Goal: Information Seeking & Learning: Check status

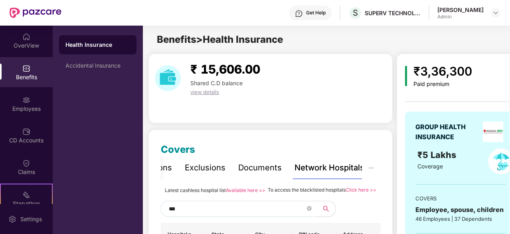
scroll to position [1114, 0]
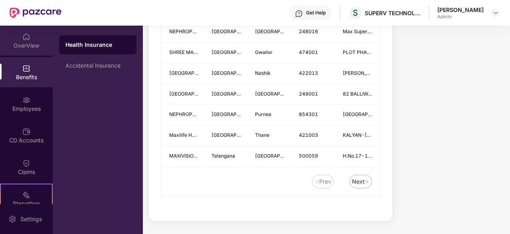
click at [22, 36] on img at bounding box center [26, 37] width 8 height 8
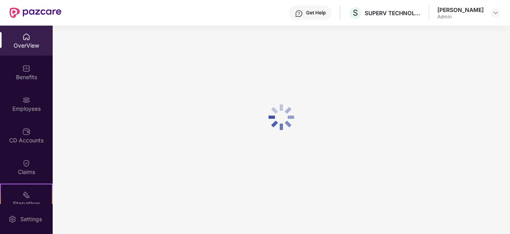
click at [22, 140] on div "CD Accounts" at bounding box center [26, 140] width 53 height 8
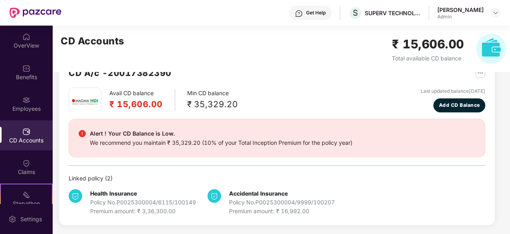
click at [25, 160] on img at bounding box center [26, 163] width 8 height 8
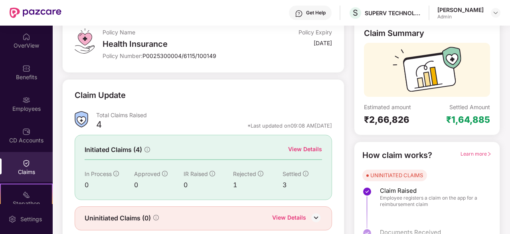
scroll to position [78, 0]
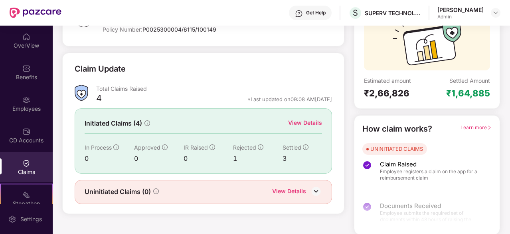
click at [304, 121] on div "View Details" at bounding box center [305, 122] width 34 height 9
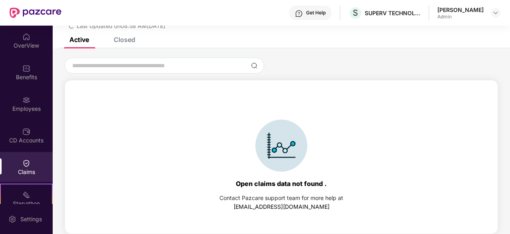
scroll to position [34, 0]
click at [129, 44] on div "Closed" at bounding box center [119, 40] width 34 height 18
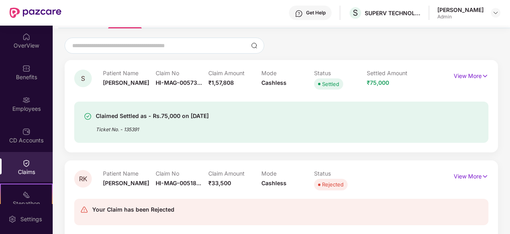
scroll to position [0, 0]
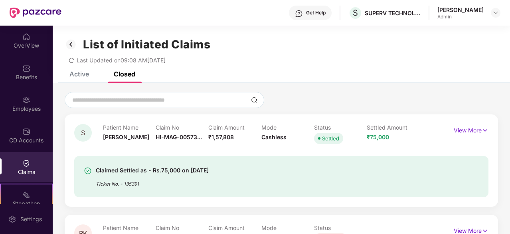
click at [67, 74] on div "Active" at bounding box center [73, 74] width 32 height 8
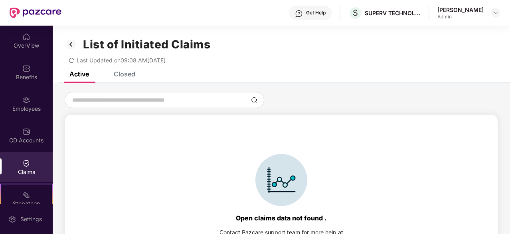
click at [115, 73] on div "Closed" at bounding box center [125, 74] width 22 height 8
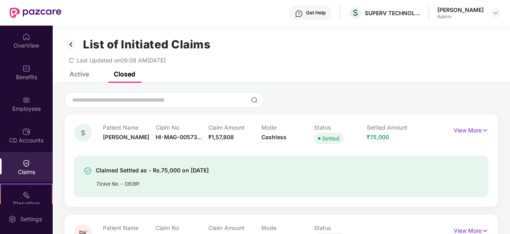
click at [205, 172] on div "Claimed Settled as - Rs.75,000 on [DATE]" at bounding box center [152, 170] width 113 height 10
click at [77, 69] on div "List of Initiated Claims Last Updated on 09:08 AM[DATE]" at bounding box center [282, 49] width 458 height 46
click at [79, 73] on div "Active" at bounding box center [79, 74] width 20 height 8
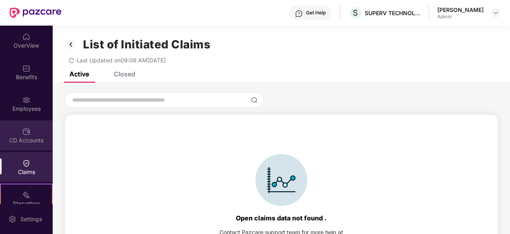
click at [27, 136] on div "CD Accounts" at bounding box center [26, 140] width 53 height 8
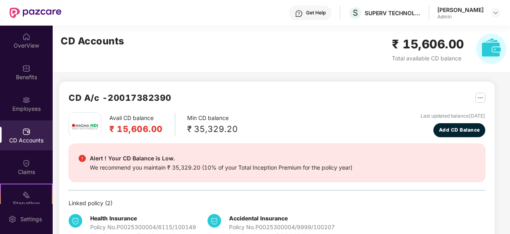
scroll to position [8, 0]
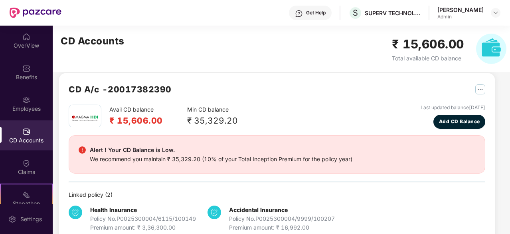
click at [192, 117] on div "₹ 35,329.20" at bounding box center [212, 120] width 51 height 13
drag, startPoint x: 192, startPoint y: 117, endPoint x: 184, endPoint y: 109, distance: 11.3
click at [184, 109] on div "Avail CD balance ₹ 15,606.00 Min CD balance ₹ 35,329.20" at bounding box center [153, 116] width 169 height 24
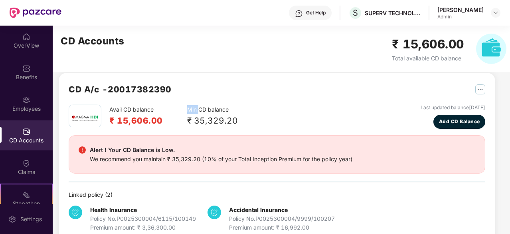
click at [184, 109] on div "Avail CD balance ₹ 15,606.00 Min CD balance ₹ 35,329.20" at bounding box center [153, 116] width 169 height 24
drag, startPoint x: 184, startPoint y: 109, endPoint x: 193, endPoint y: 118, distance: 12.7
click at [193, 118] on div "Avail CD balance ₹ 15,606.00 Min CD balance ₹ 35,329.20" at bounding box center [153, 116] width 169 height 24
click at [153, 122] on h2 "₹ 15,606.00" at bounding box center [135, 120] width 53 height 13
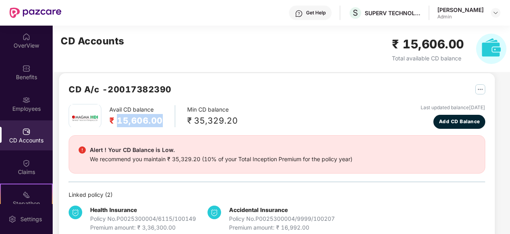
scroll to position [25, 0]
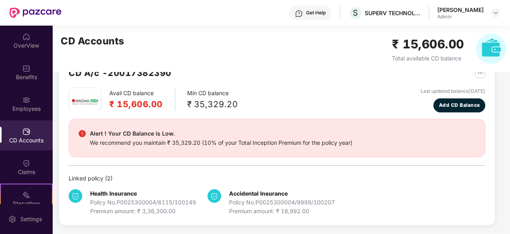
click at [153, 122] on div "Alert ! Your CD Balance is Low. We recommend you maintain ₹ 35,329.20 (10% of y…" at bounding box center [277, 138] width 417 height 38
click at [196, 87] on div "Avail CD balance ₹ 15,606.00 Min CD balance ₹ 35,329.20" at bounding box center [153, 99] width 169 height 24
drag, startPoint x: 196, startPoint y: 87, endPoint x: 216, endPoint y: 108, distance: 29.4
click at [216, 108] on div "Avail CD balance ₹ 15,606.00 Min CD balance ₹ 35,329.20" at bounding box center [153, 99] width 169 height 24
click at [216, 108] on div "₹ 35,329.20" at bounding box center [212, 103] width 51 height 13
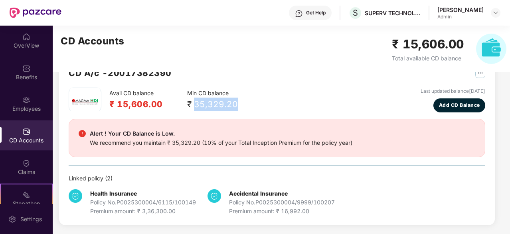
click at [216, 108] on div "₹ 35,329.20" at bounding box center [212, 103] width 51 height 13
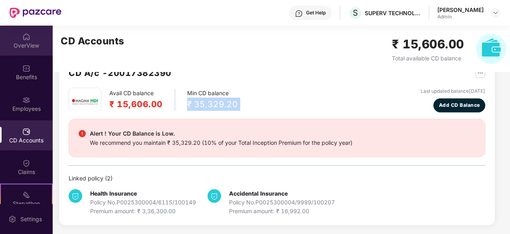
click at [28, 37] on img at bounding box center [26, 37] width 8 height 8
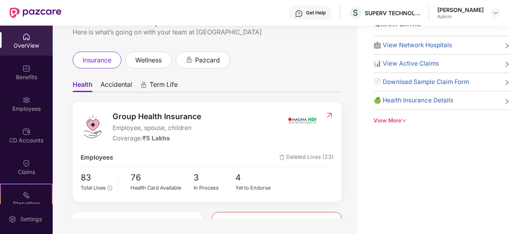
click at [310, 155] on span "Deleted Lives (23)" at bounding box center [306, 158] width 54 height 10
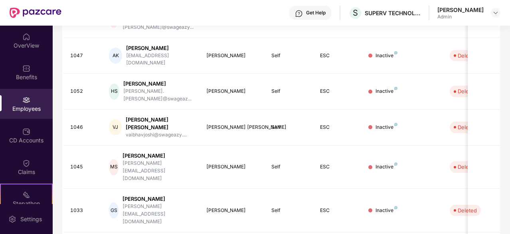
scroll to position [255, 0]
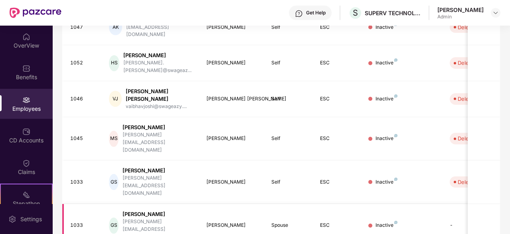
drag, startPoint x: 310, startPoint y: 155, endPoint x: 313, endPoint y: 162, distance: 8.5
click at [313, 204] on td "Spouse" at bounding box center [289, 226] width 49 height 44
drag, startPoint x: 313, startPoint y: 162, endPoint x: 232, endPoint y: 162, distance: 80.6
click at [232, 204] on tr "1033 [PERSON_NAME] Sharma [EMAIL_ADDRESS][DOMAIN_NAME] [PERSON_NAME] Spouse ESC…" at bounding box center [321, 226] width 519 height 44
click at [232, 221] on div "[PERSON_NAME]" at bounding box center [232, 225] width 52 height 8
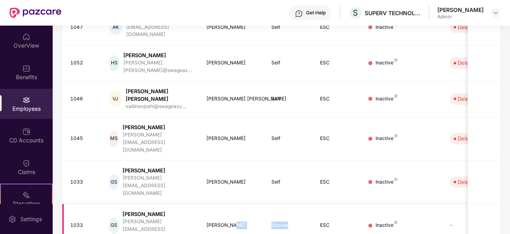
click at [232, 221] on div "[PERSON_NAME]" at bounding box center [232, 225] width 52 height 8
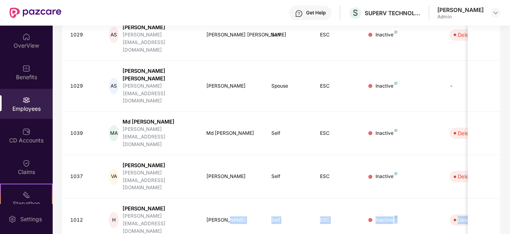
drag, startPoint x: 261, startPoint y: 115, endPoint x: 263, endPoint y: 179, distance: 64.3
click at [263, 179] on tbody "1041 AM Agamdeep [PERSON_NAME] [PERSON_NAME] [EMAIL_ADDRESS][DOMAIN_NAME] Agamd…" at bounding box center [321, 143] width 519 height 456
click at [269, 207] on div "EID Employee Name Insured Name Relationship Coverage Type Endorsement Status Pl…" at bounding box center [281, 147] width 438 height 506
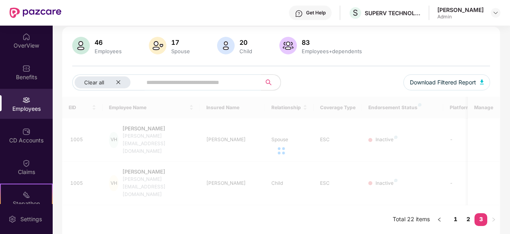
scroll to position [26, 0]
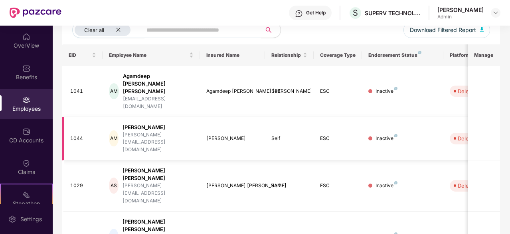
scroll to position [255, 0]
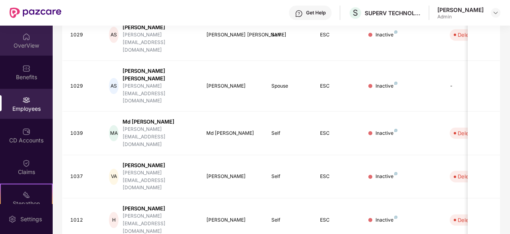
click at [43, 33] on div "OverView" at bounding box center [26, 41] width 53 height 30
